Goal: Navigation & Orientation: Find specific page/section

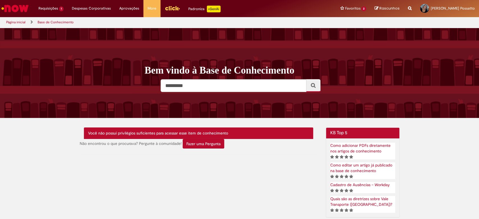
click at [23, 8] on img "Ir para a Homepage" at bounding box center [15, 8] width 29 height 11
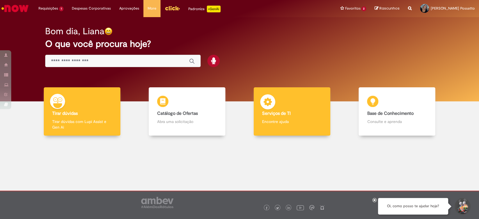
click at [311, 118] on div "Serviços de TI Serviços de TI Encontre ajuda" at bounding box center [292, 111] width 77 height 49
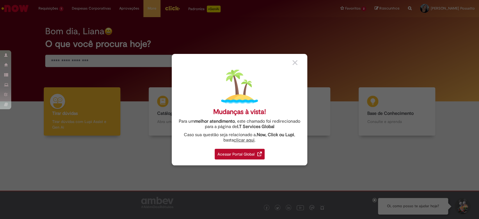
click at [241, 154] on div "Acessar Portal Global" at bounding box center [240, 154] width 50 height 11
